Goal: Task Accomplishment & Management: Use online tool/utility

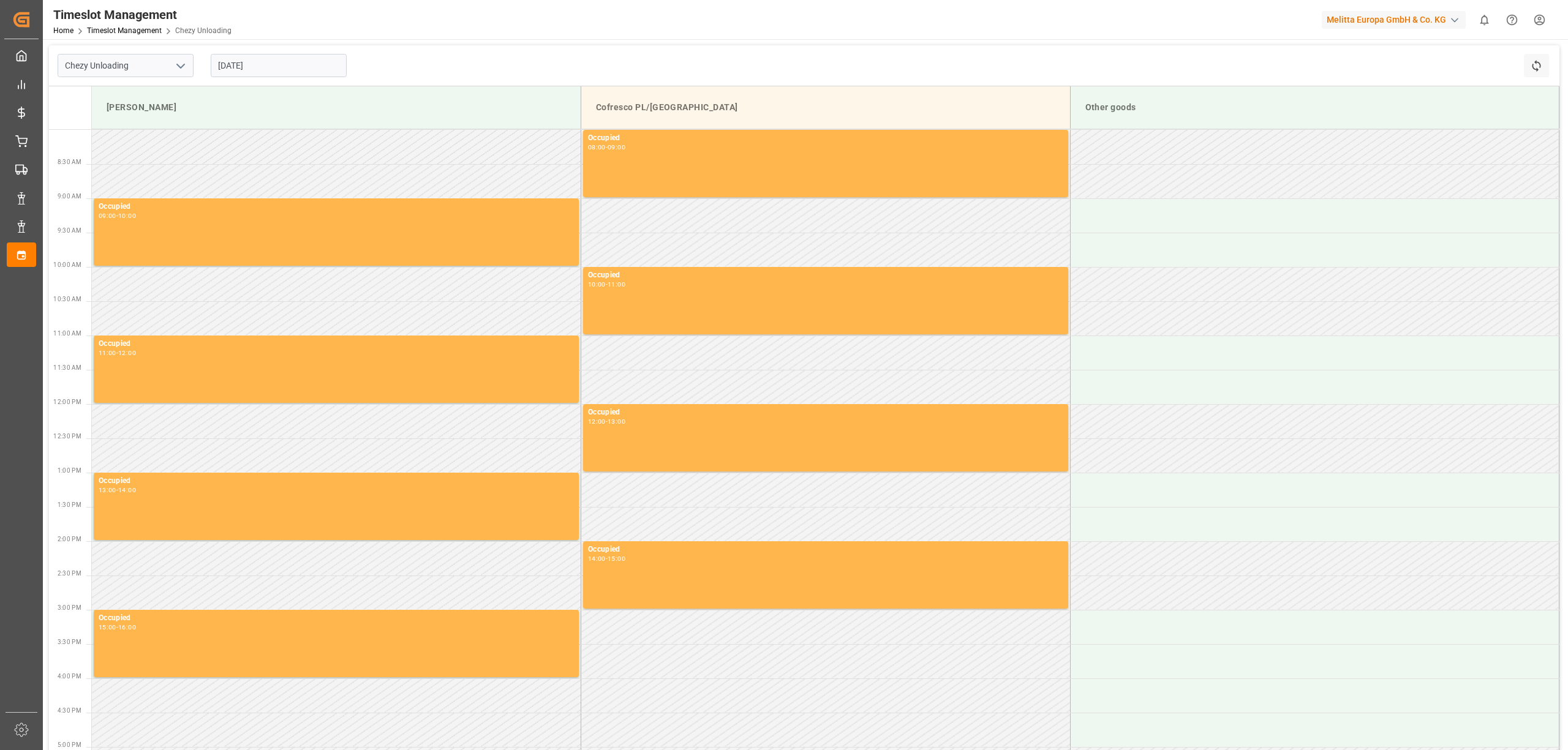
drag, startPoint x: 667, startPoint y: 107, endPoint x: 618, endPoint y: 104, distance: 49.1
click at [618, 104] on div "Cofresco PL/[GEOGRAPHIC_DATA]" at bounding box center [825, 107] width 469 height 23
click at [630, 107] on div "Cofresco PL/[GEOGRAPHIC_DATA]" at bounding box center [825, 107] width 469 height 23
click at [151, 64] on input "Chezy Unloading" at bounding box center [125, 66] width 136 height 23
click at [170, 66] on button "open menu" at bounding box center [180, 66] width 18 height 19
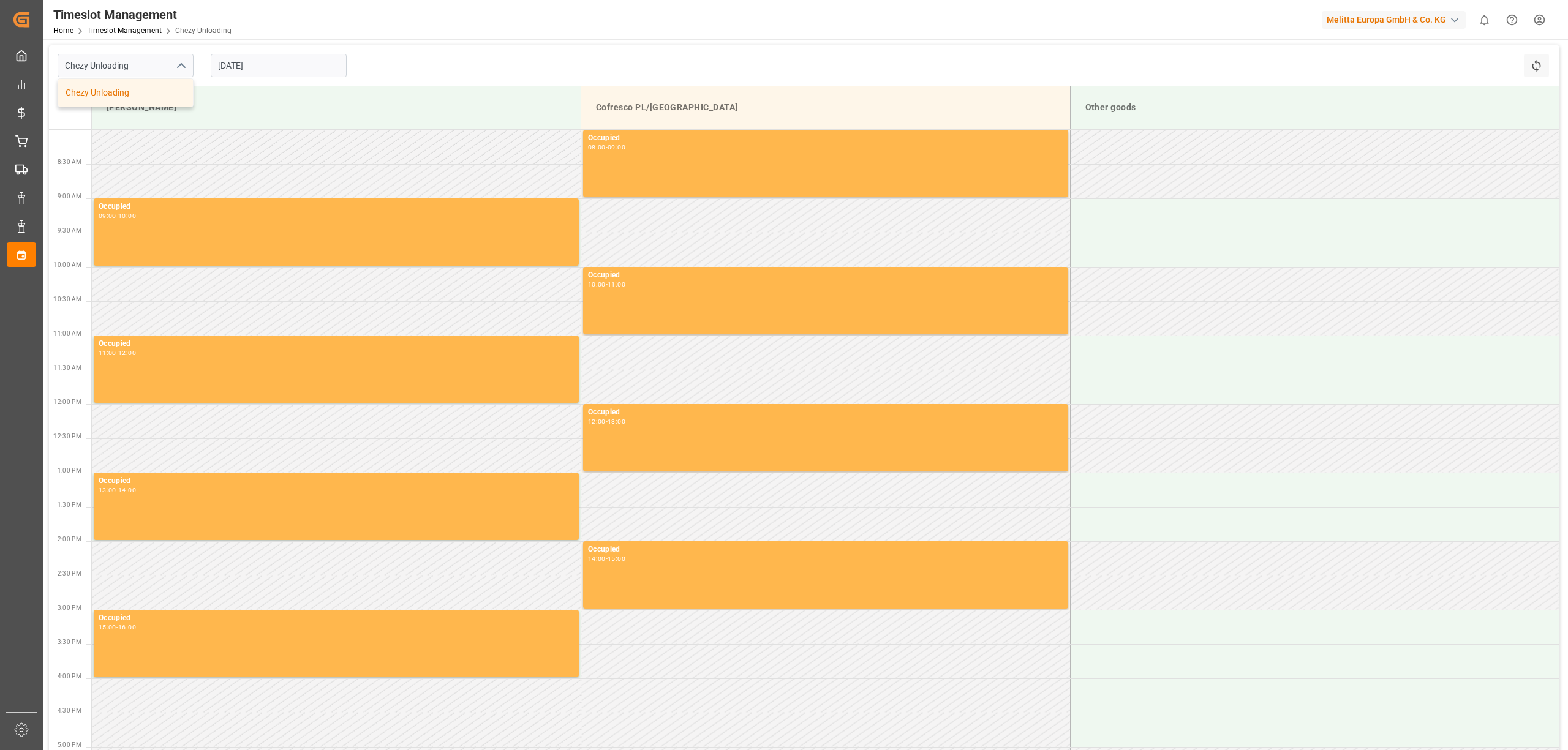
click at [172, 66] on button "close menu" at bounding box center [180, 66] width 18 height 19
click at [1529, 62] on icon at bounding box center [1536, 66] width 13 height 13
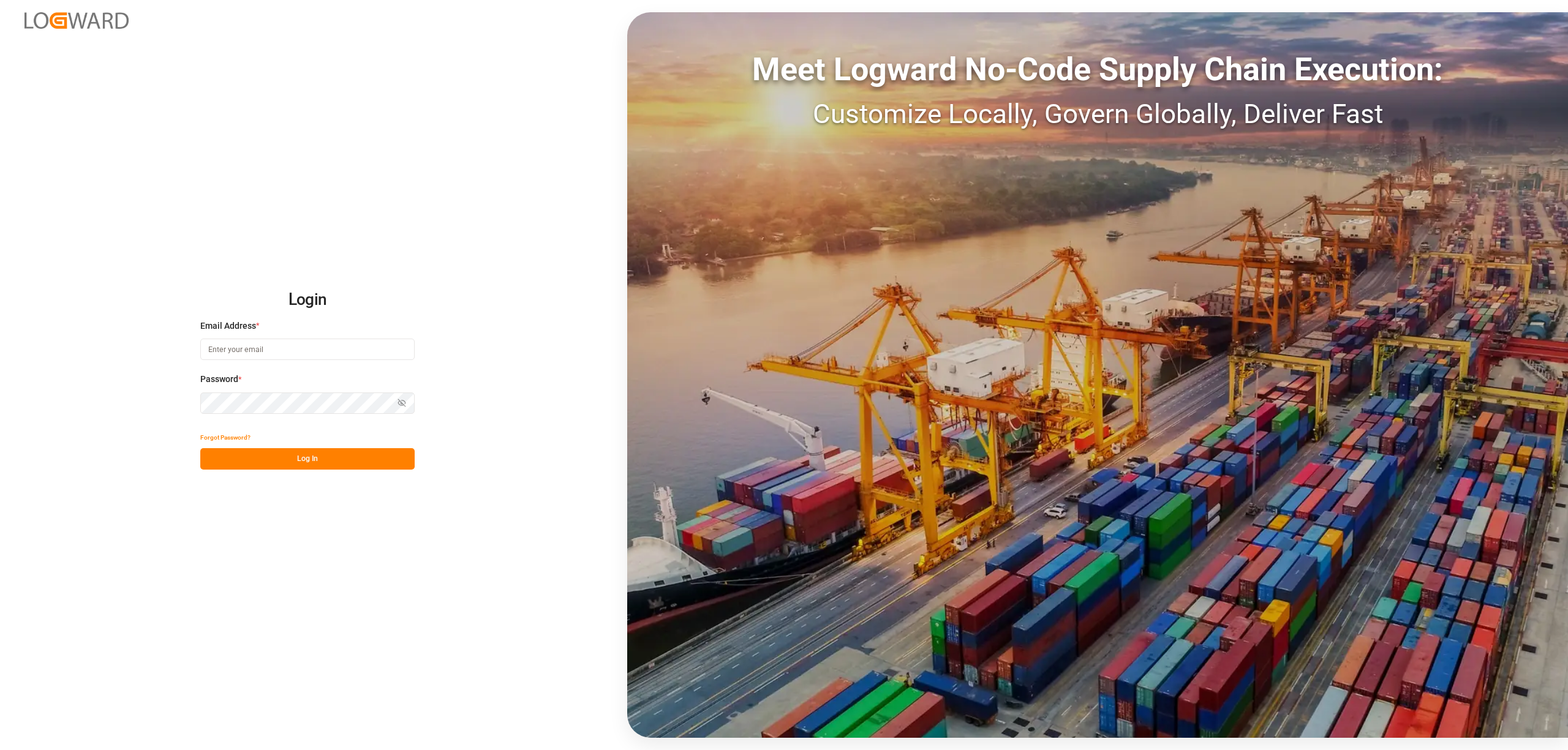
type input "[PERSON_NAME][EMAIL_ADDRESS][DOMAIN_NAME]"
click at [300, 461] on button "Log In" at bounding box center [307, 459] width 215 height 21
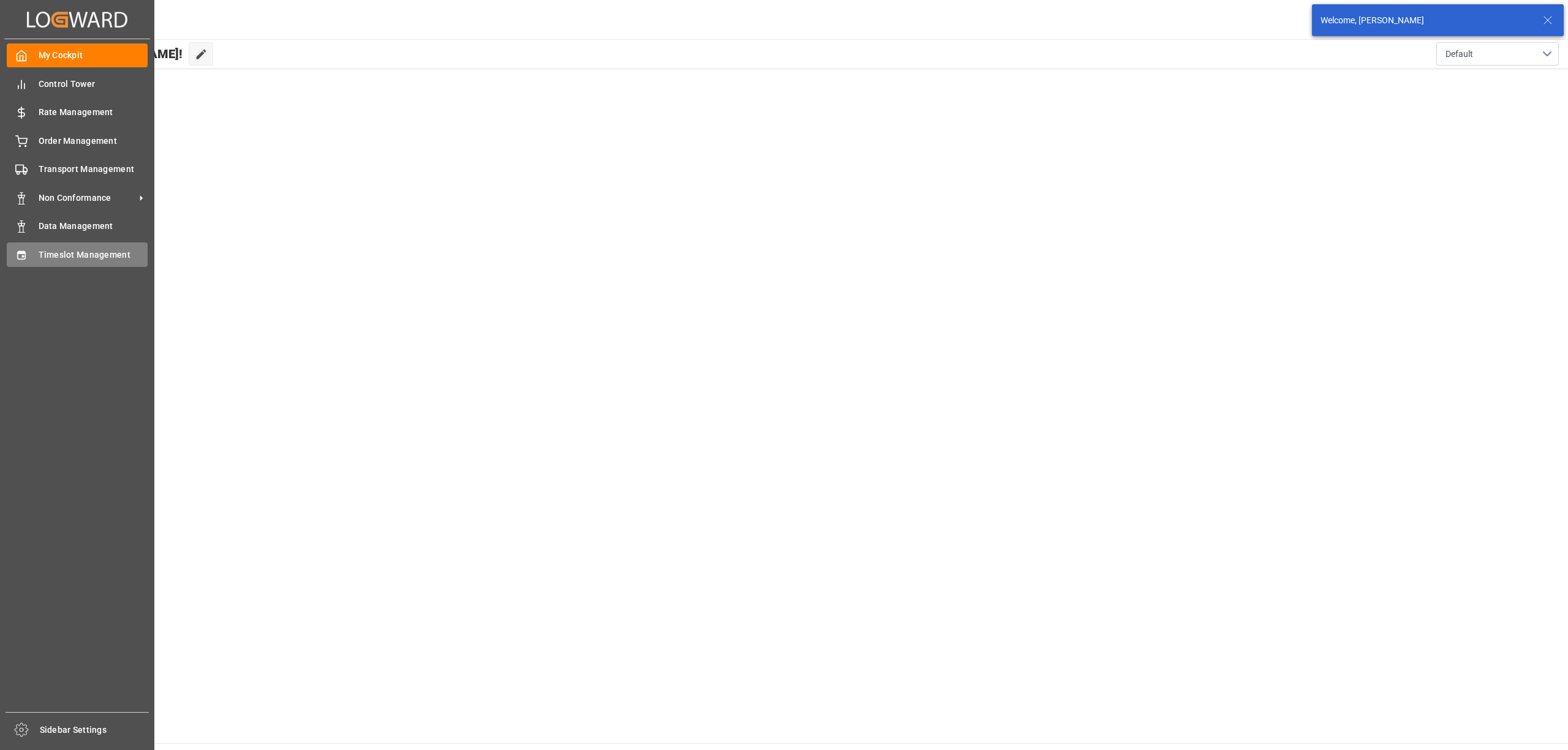
click at [52, 250] on span "Timeslot Management" at bounding box center [93, 255] width 110 height 13
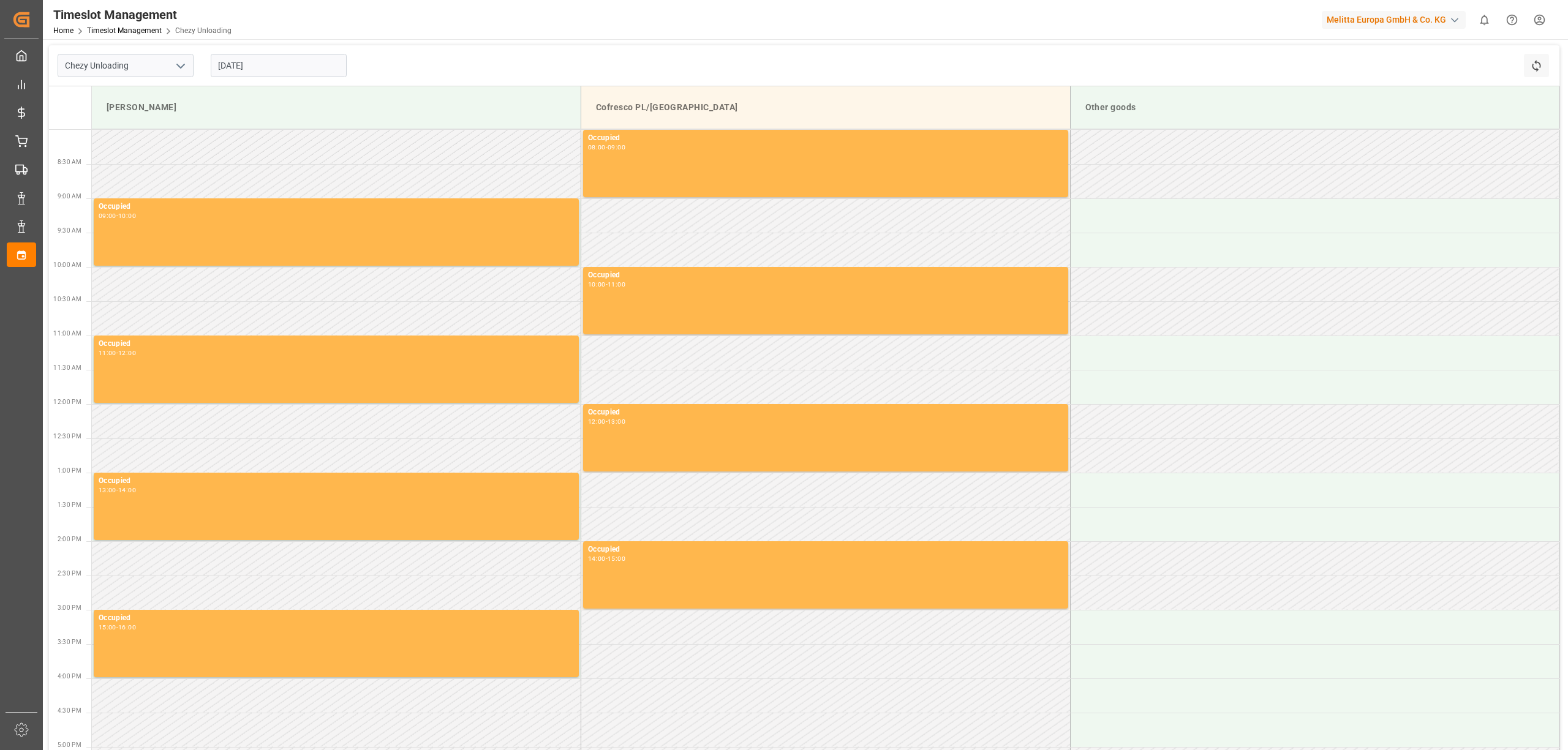
drag, startPoint x: 278, startPoint y: 80, endPoint x: 294, endPoint y: 65, distance: 21.9
click at [280, 80] on div "[DATE]" at bounding box center [279, 65] width 153 height 40
click at [294, 64] on input "[DATE]" at bounding box center [279, 66] width 136 height 23
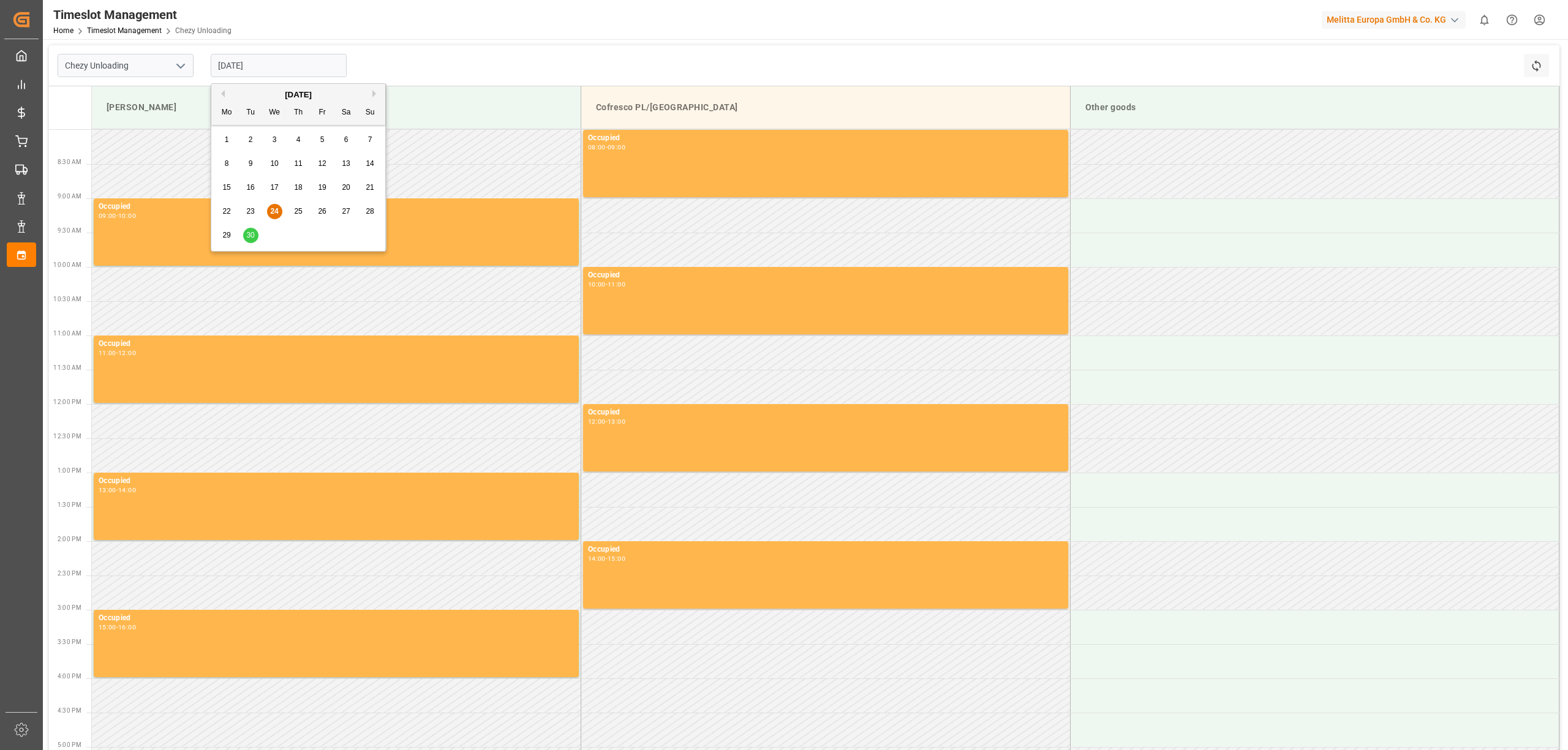
click at [302, 181] on div "18" at bounding box center [298, 188] width 16 height 15
type input "[DATE]"
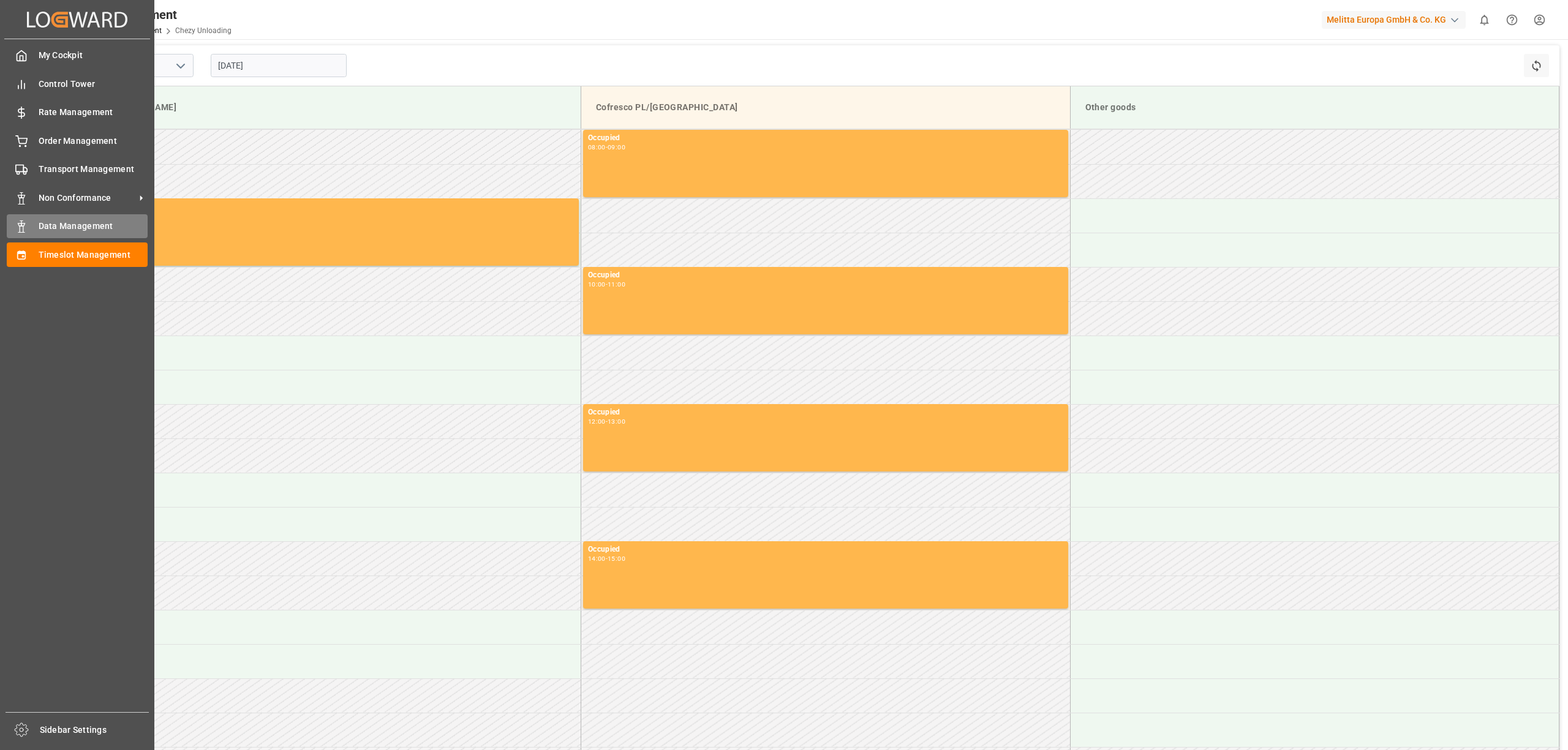
click at [38, 216] on div "Data Management Data Management" at bounding box center [77, 226] width 141 height 24
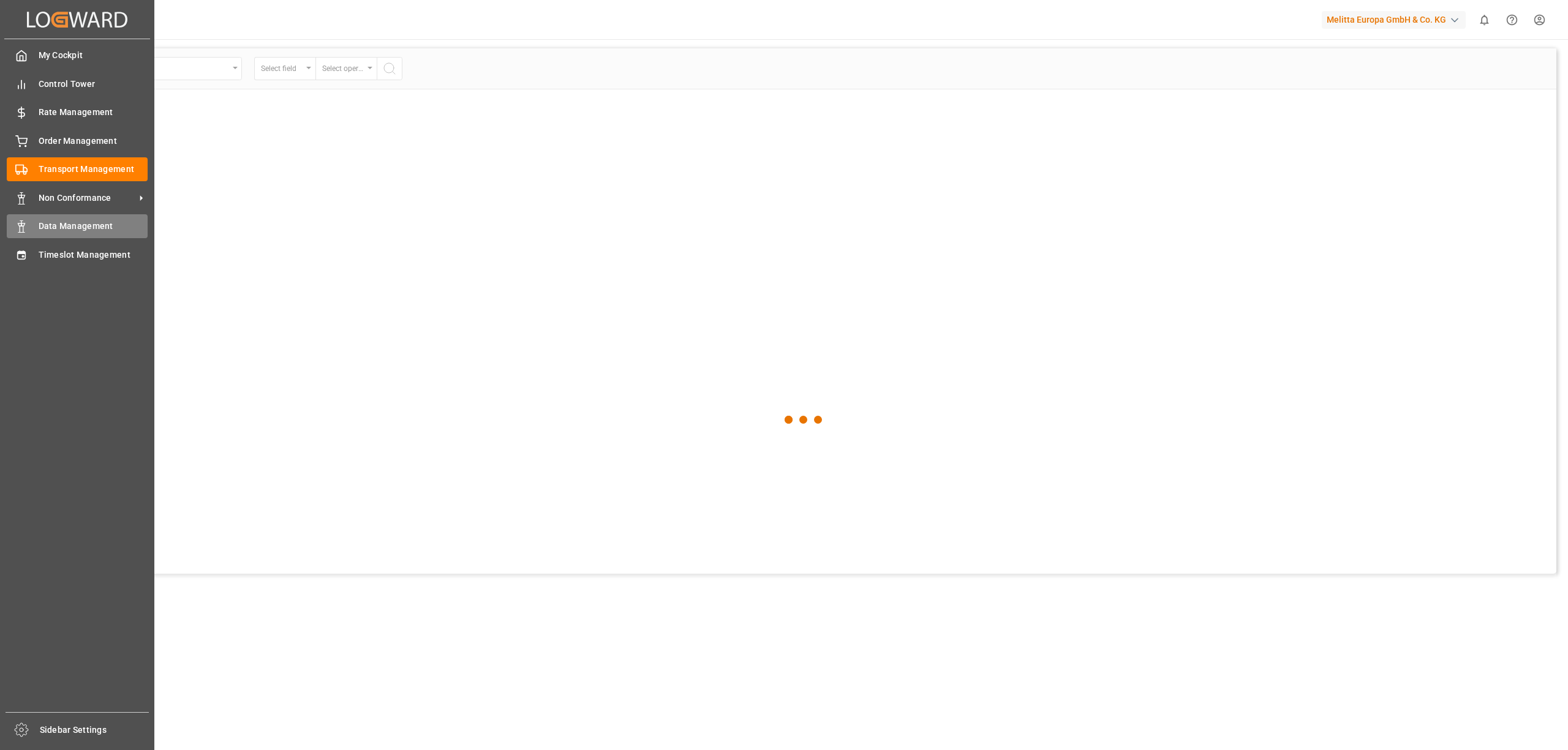
click at [49, 220] on span "Data Management" at bounding box center [93, 226] width 110 height 13
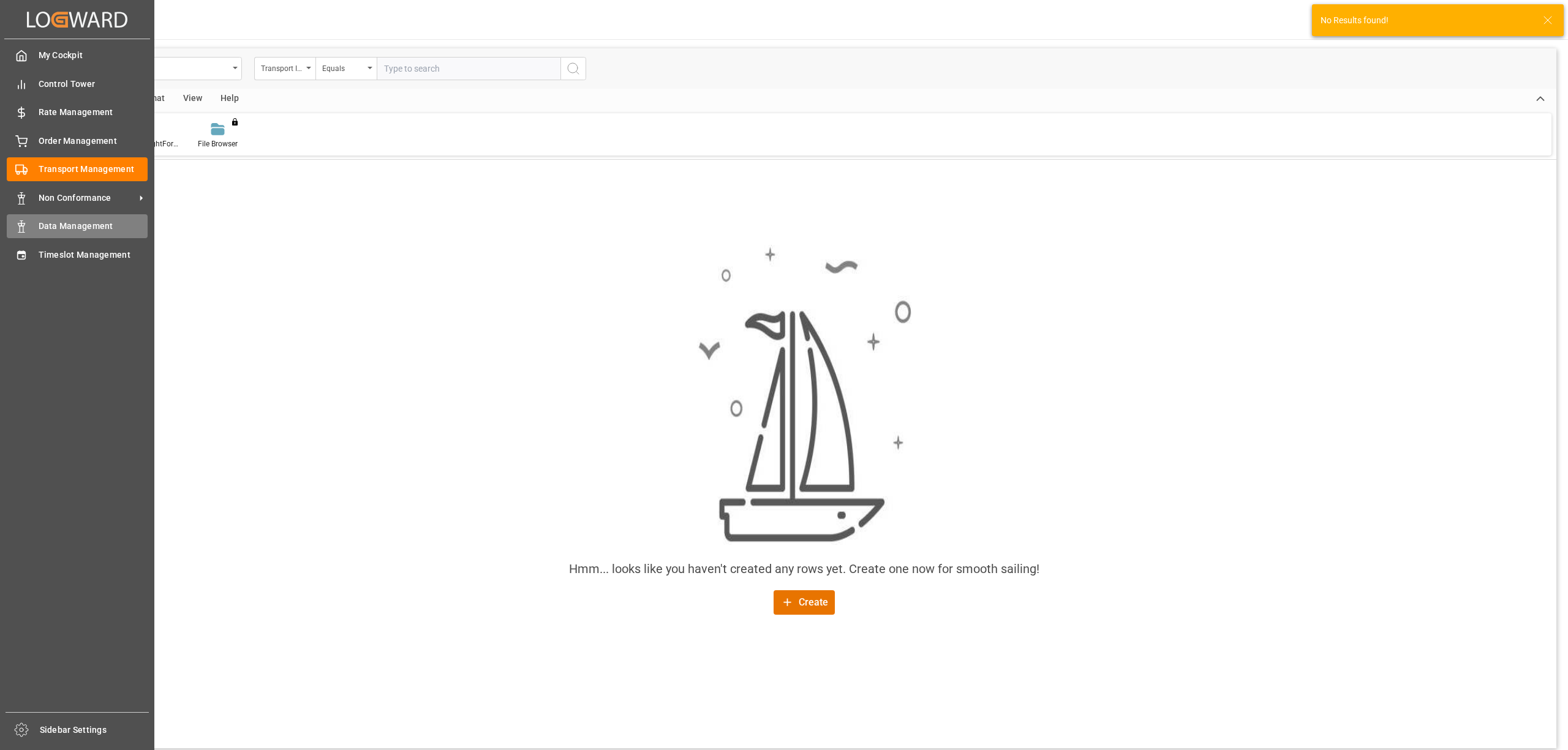
click at [60, 223] on span "Data Management" at bounding box center [93, 226] width 110 height 13
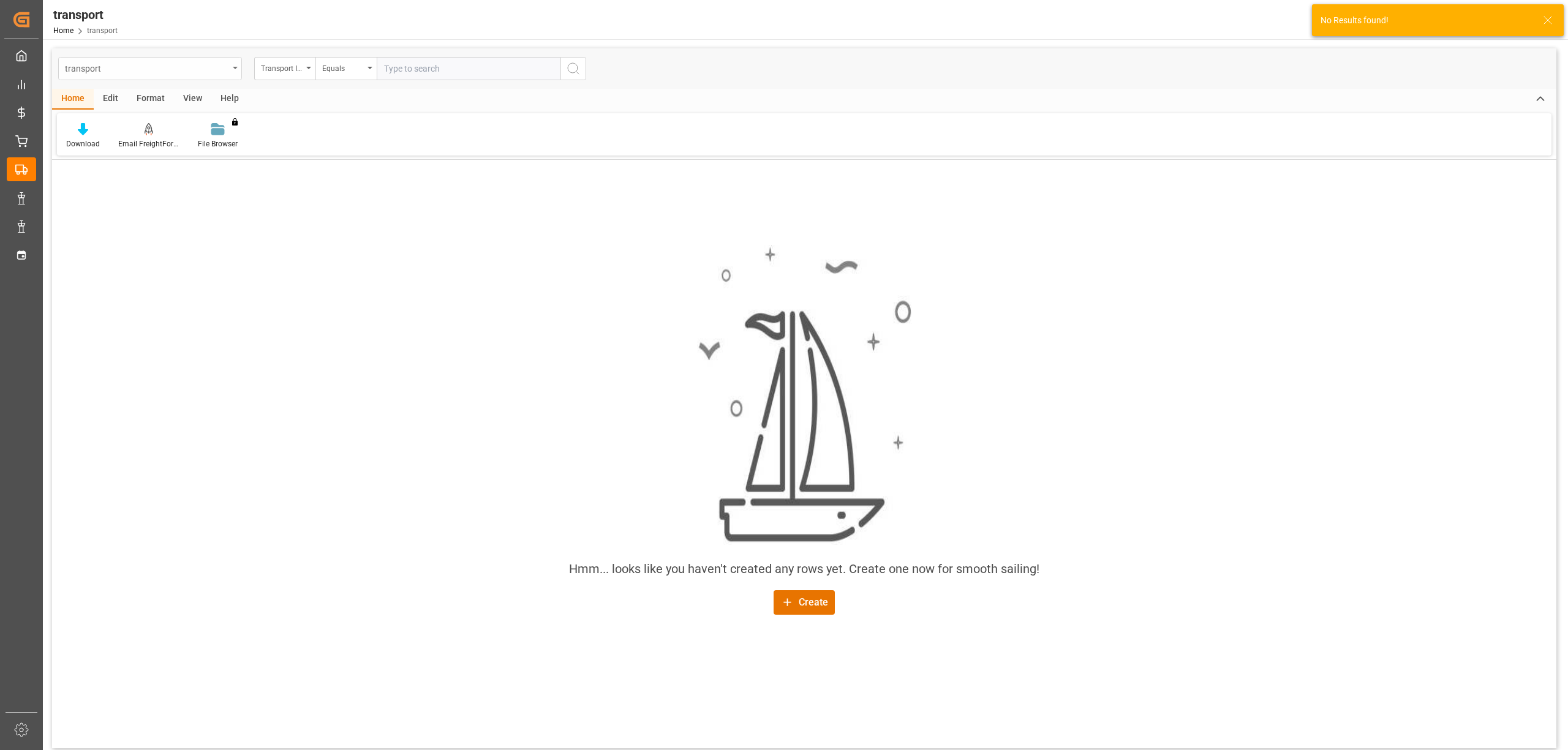
click at [184, 74] on div "transport" at bounding box center [146, 67] width 163 height 16
click at [125, 154] on div "Chezy Unloading" at bounding box center [150, 150] width 183 height 25
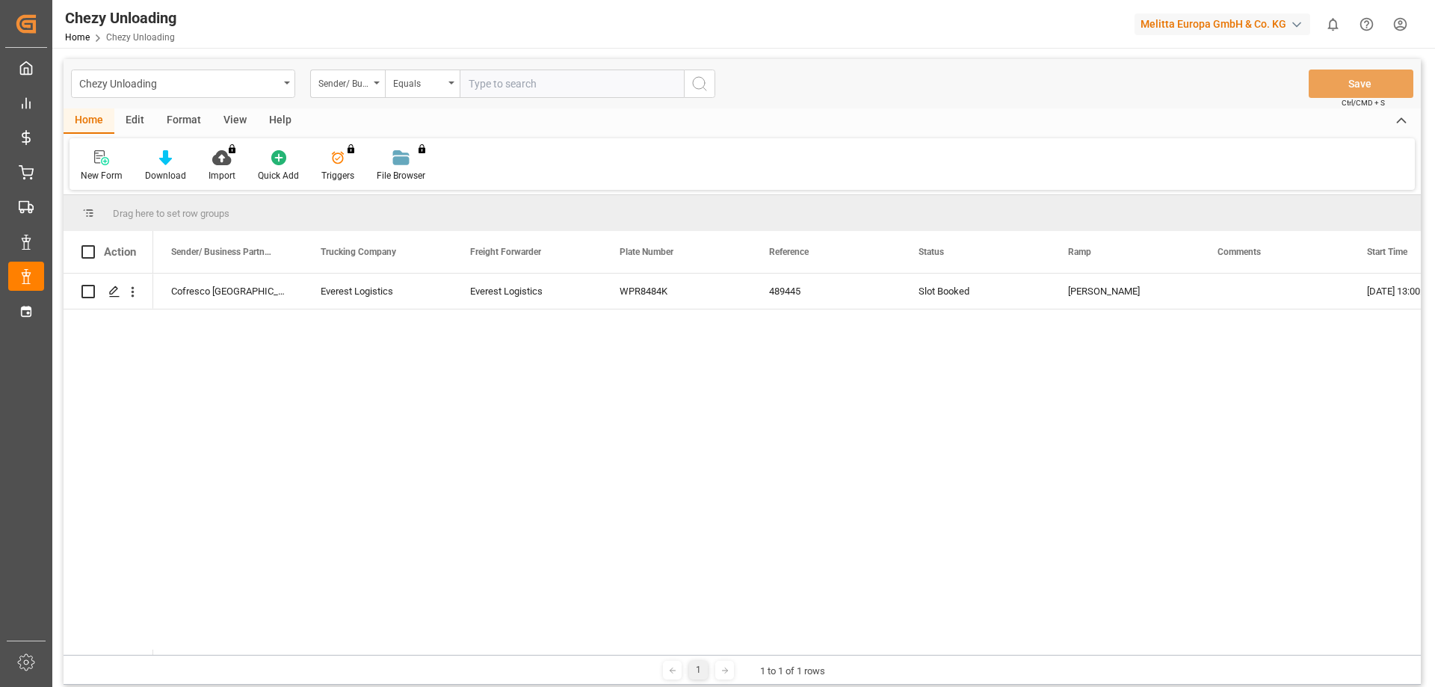
click at [882, 114] on div "Home Edit Format View Help" at bounding box center [742, 120] width 1357 height 25
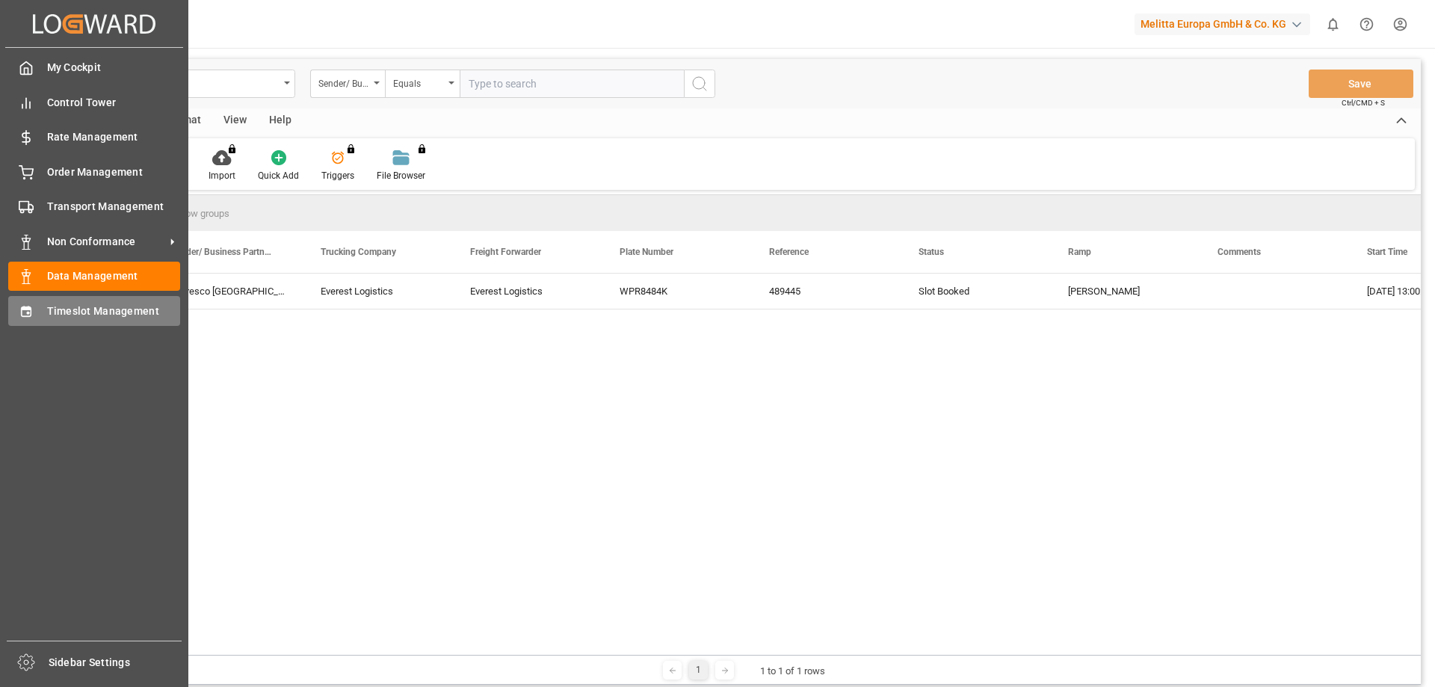
click at [21, 304] on icon at bounding box center [26, 311] width 15 height 15
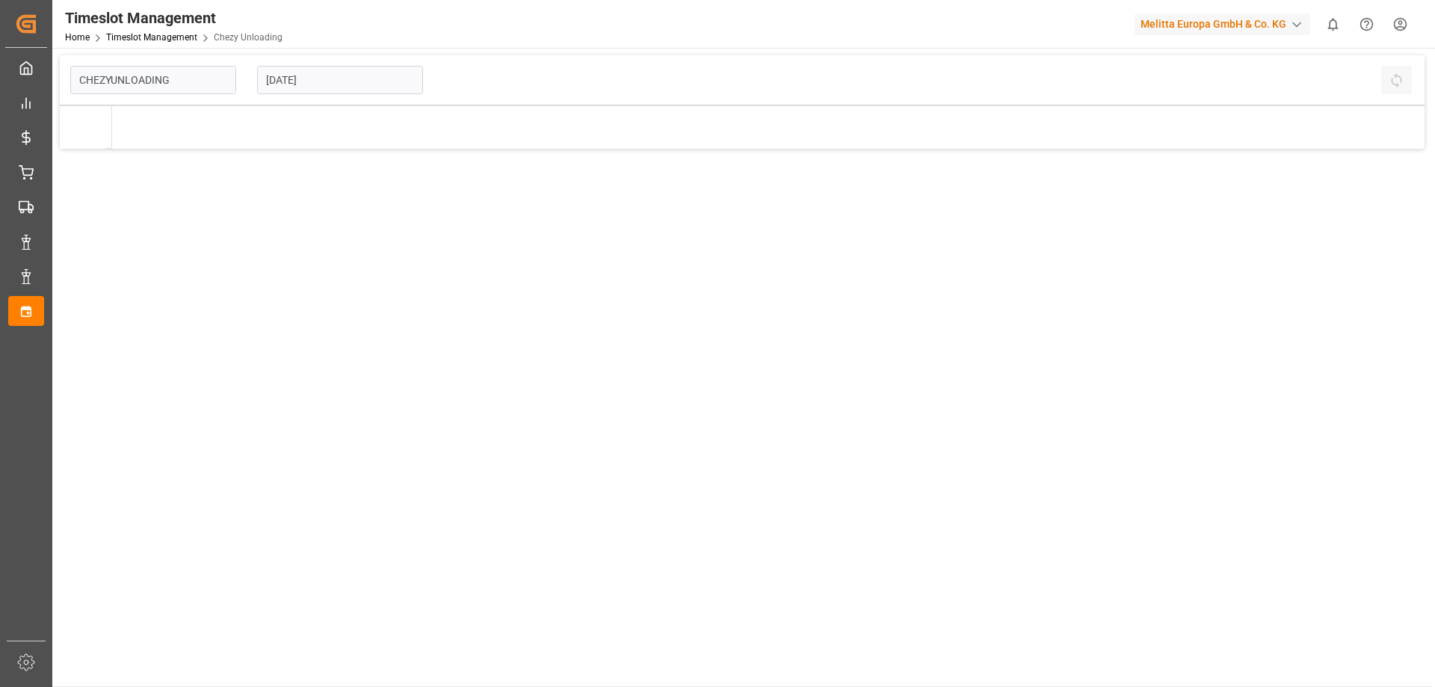
type input "Chezy Unloading"
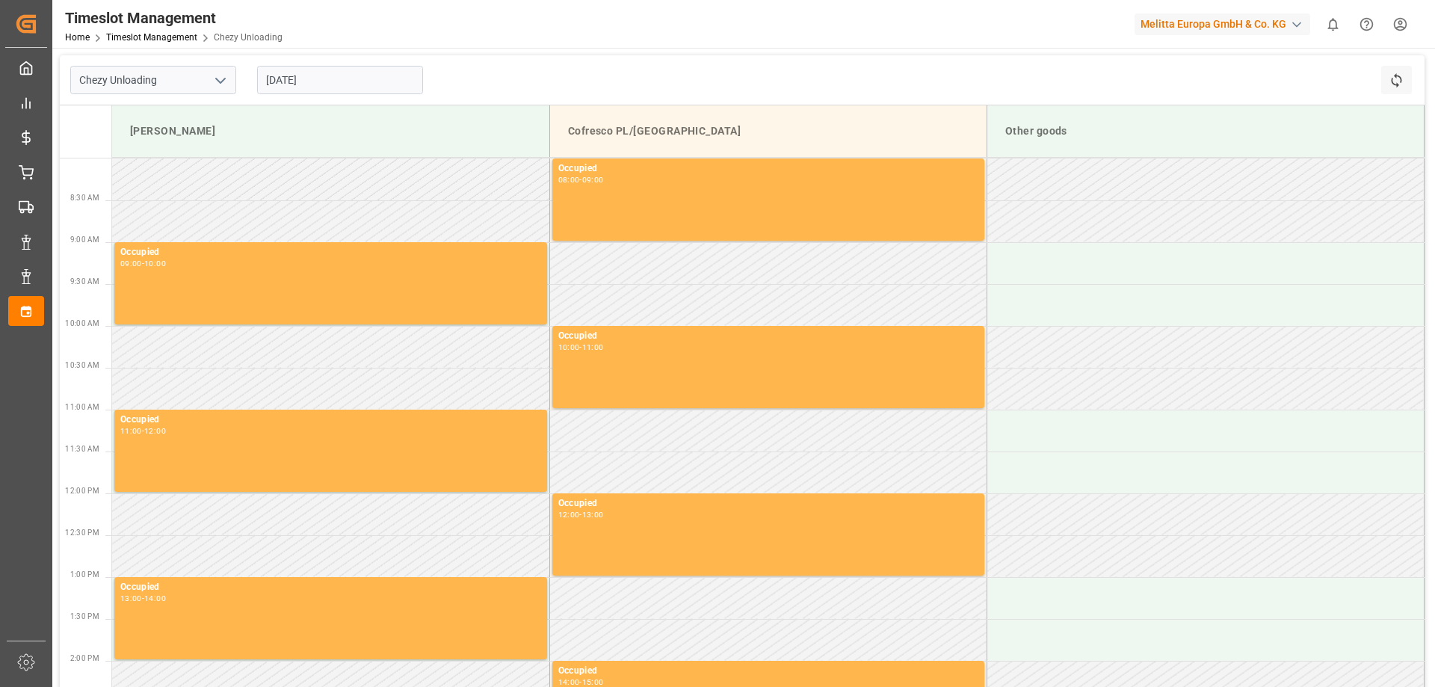
click at [618, 133] on div "Cofresco PL/[GEOGRAPHIC_DATA]" at bounding box center [768, 131] width 412 height 28
click at [643, 130] on div "Cofresco PL/[GEOGRAPHIC_DATA]" at bounding box center [768, 131] width 412 height 28
